Goal: Find contact information: Find contact information

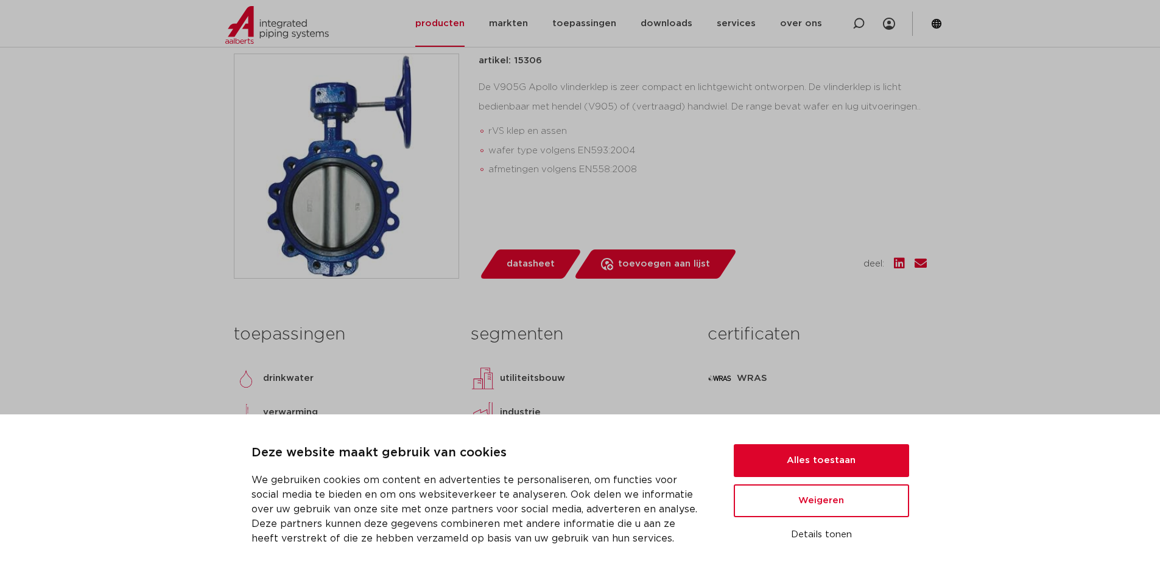
scroll to position [312, 0]
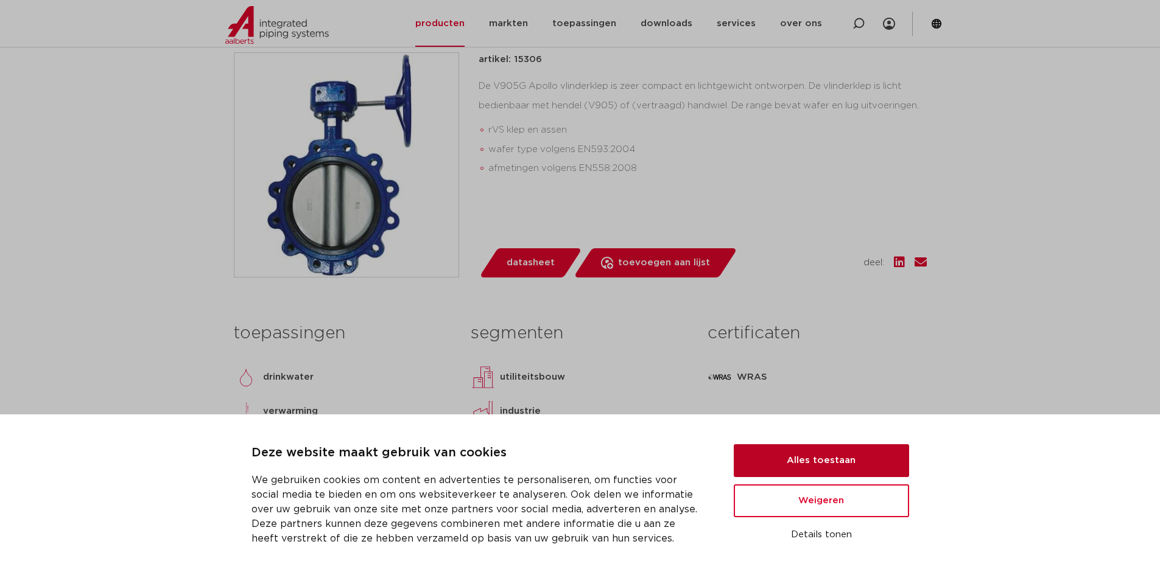
click at [827, 466] on button "Alles toestaan" at bounding box center [821, 460] width 175 height 33
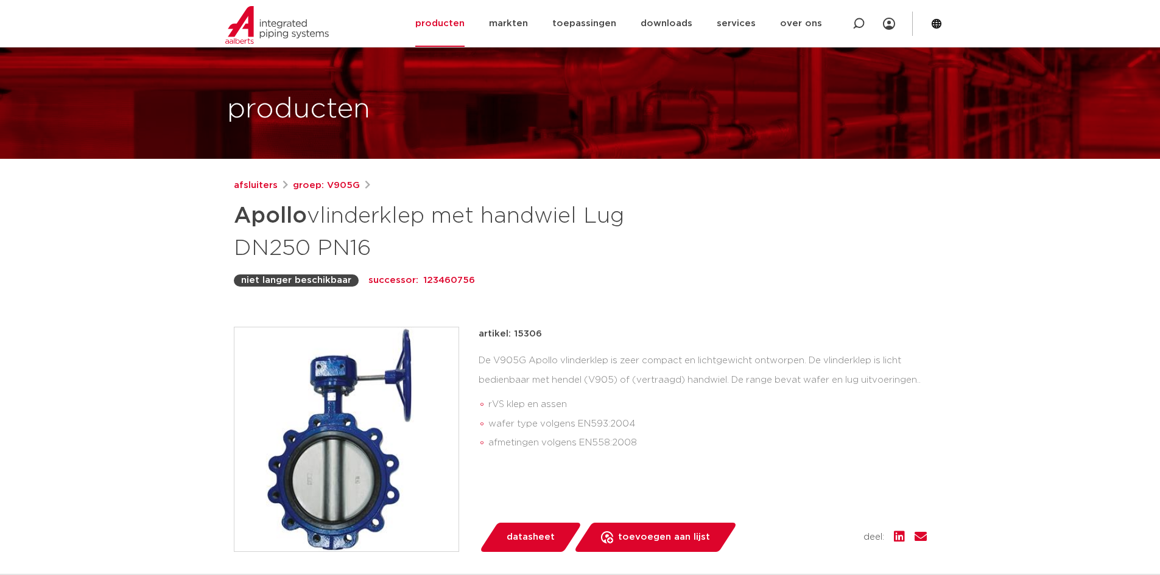
scroll to position [0, 0]
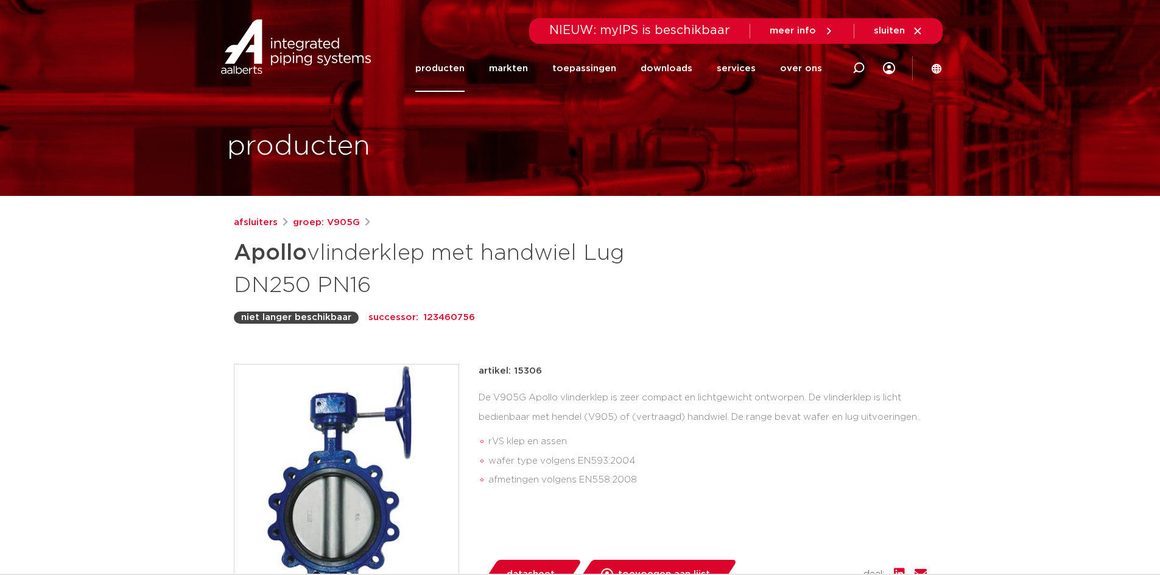
click at [423, 317] on p "123460756" at bounding box center [449, 318] width 52 height 15
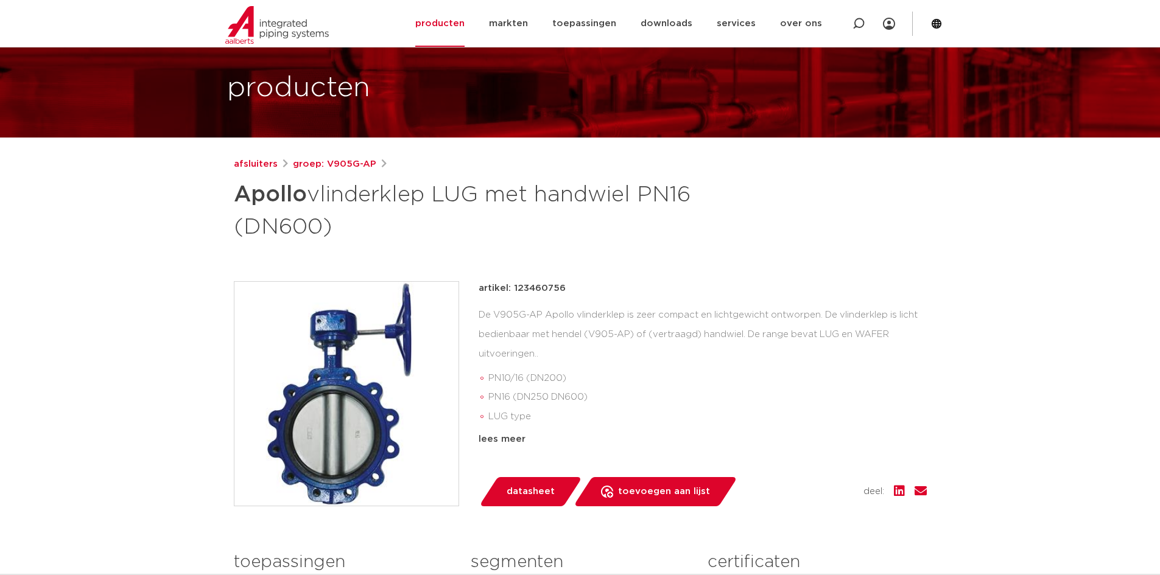
scroll to position [60, 0]
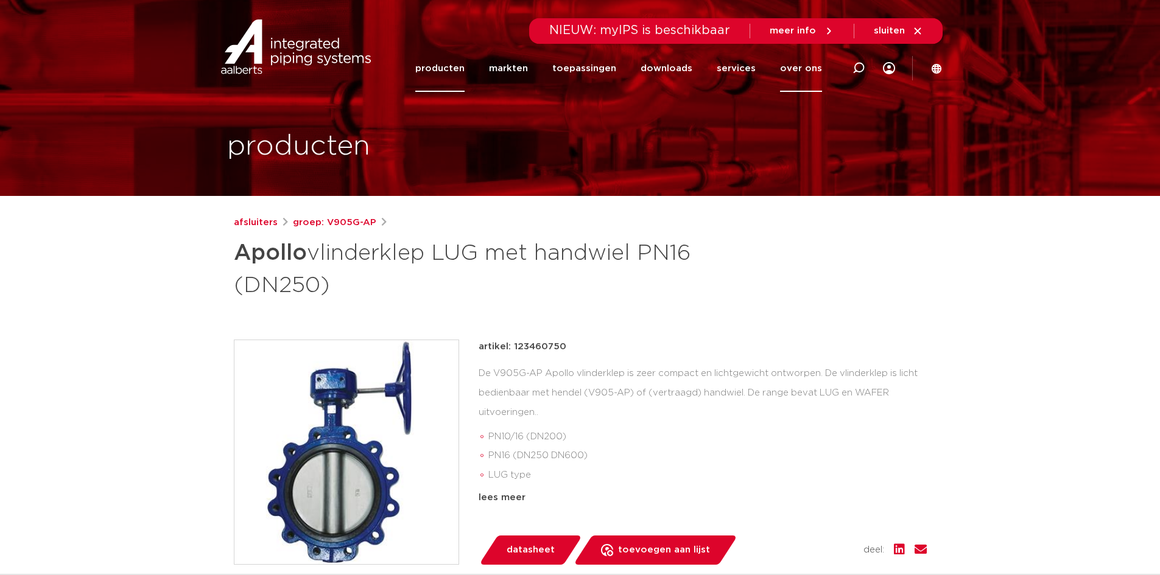
click at [803, 78] on link "over ons" at bounding box center [801, 68] width 42 height 47
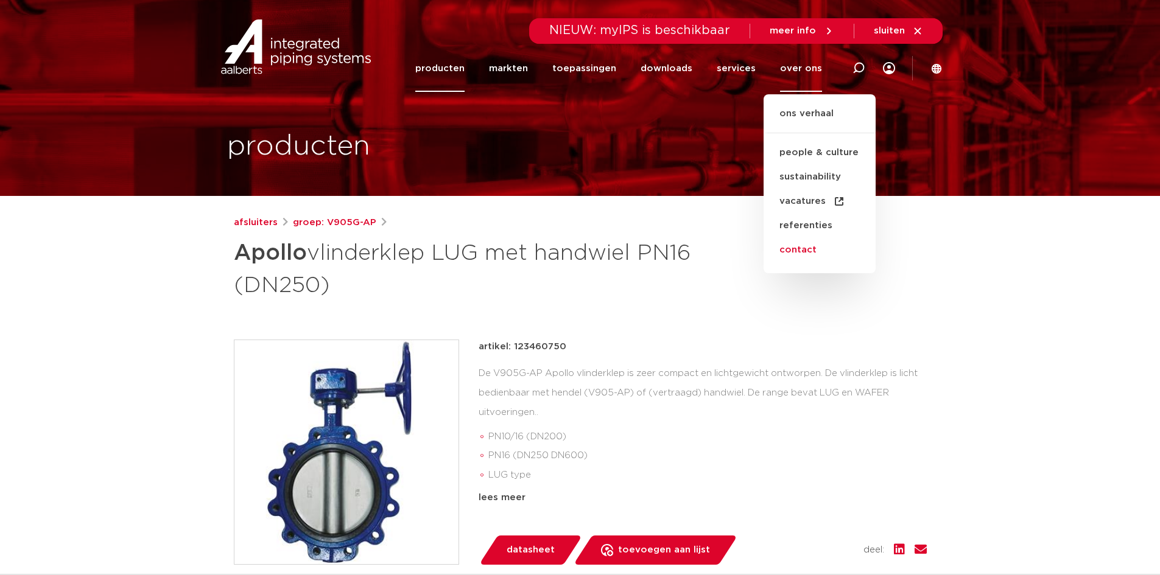
click at [811, 253] on link "contact" at bounding box center [820, 250] width 112 height 24
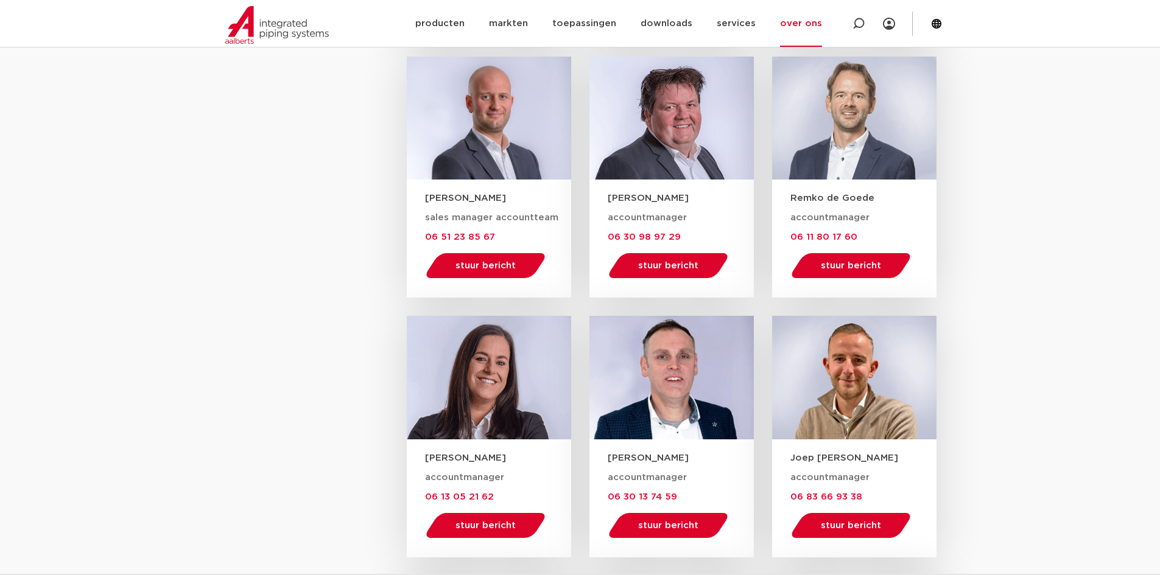
scroll to position [1095, 0]
